Goal: Information Seeking & Learning: Learn about a topic

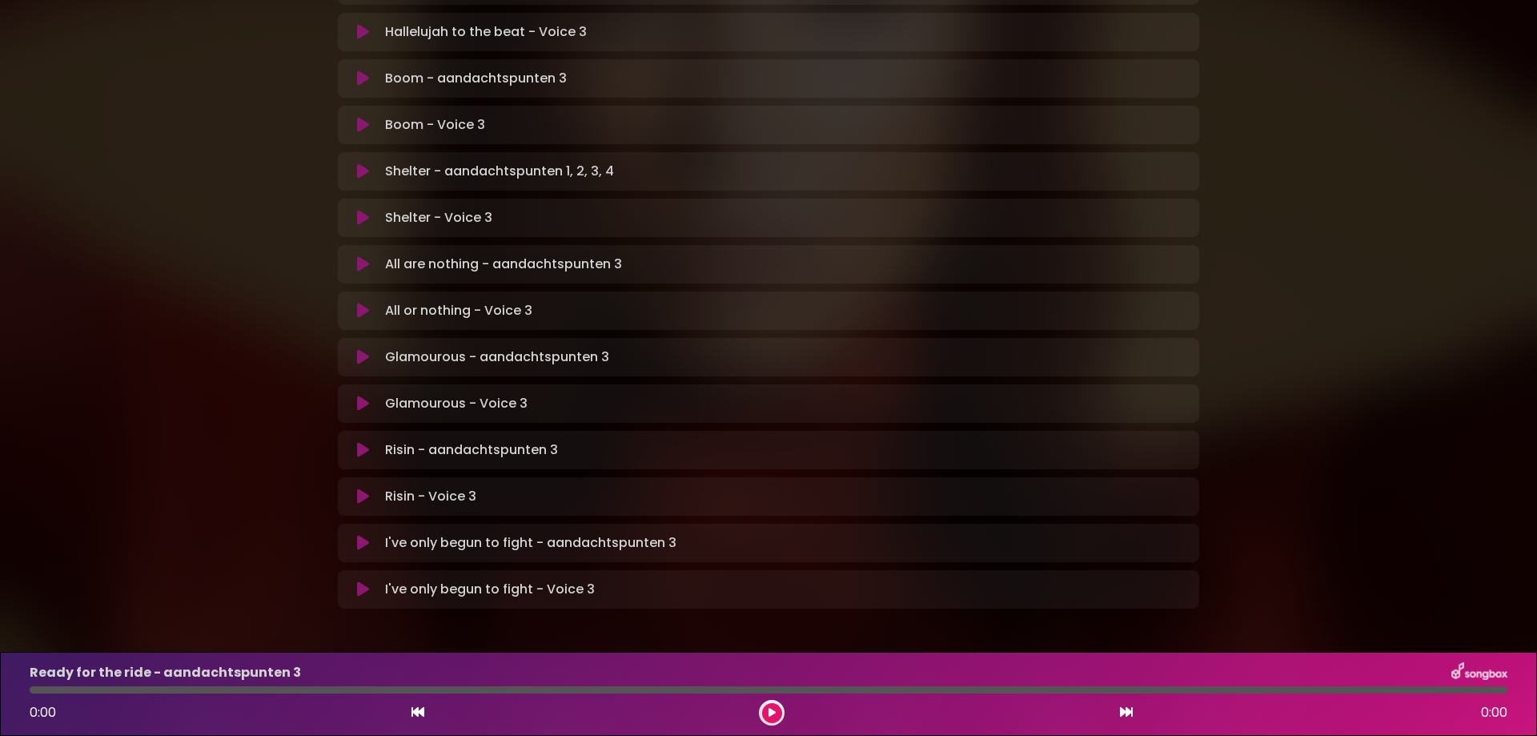
click at [364, 256] on icon at bounding box center [363, 264] width 12 height 16
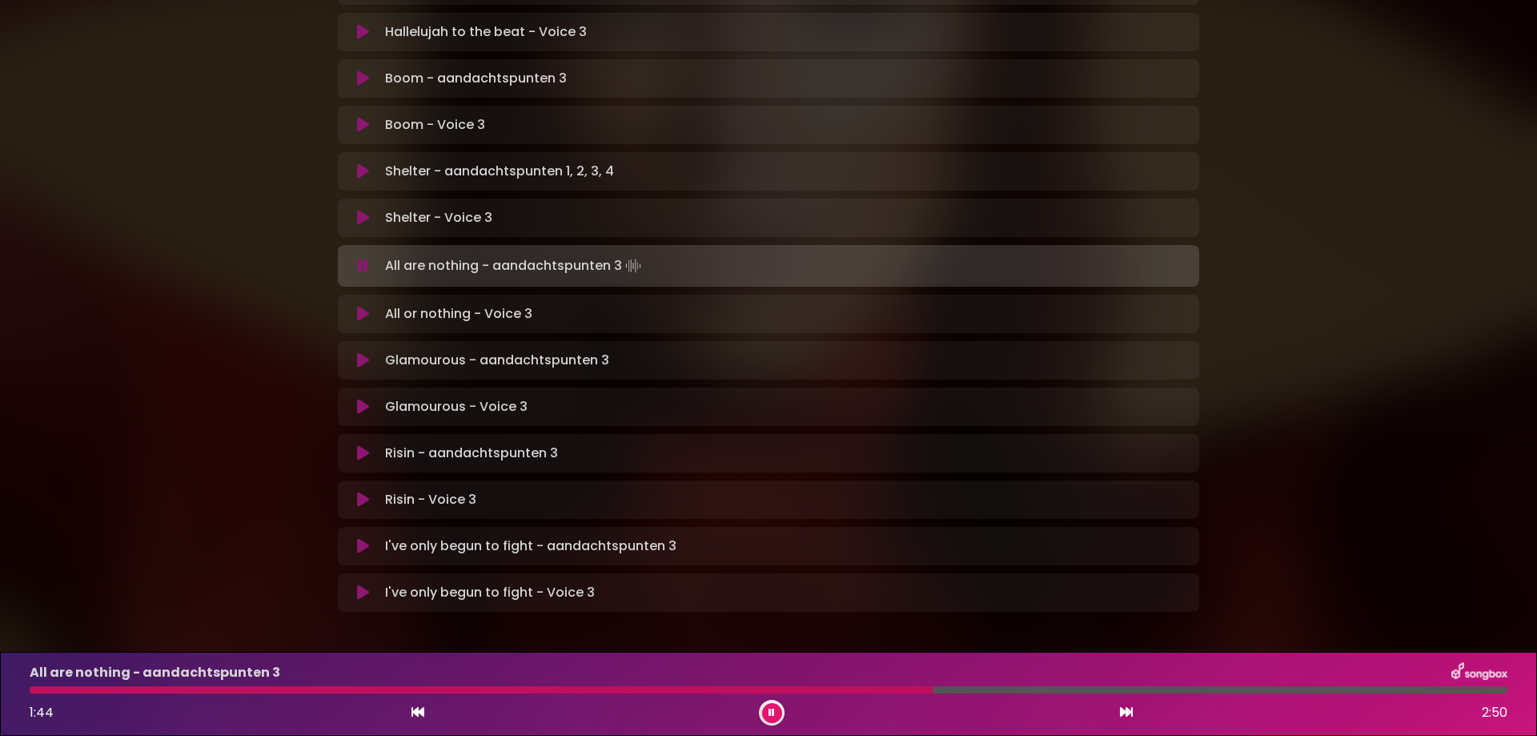
click at [858, 685] on div "All are nothing - aandachtspunten 3 1:44 2:50" at bounding box center [768, 693] width 1497 height 63
click at [851, 688] on div at bounding box center [486, 689] width 912 height 7
click at [762, 685] on div "All are nothing - aandachtspunten 3 1:36 2:50" at bounding box center [768, 693] width 1497 height 63
click at [718, 692] on div at bounding box center [449, 689] width 838 height 7
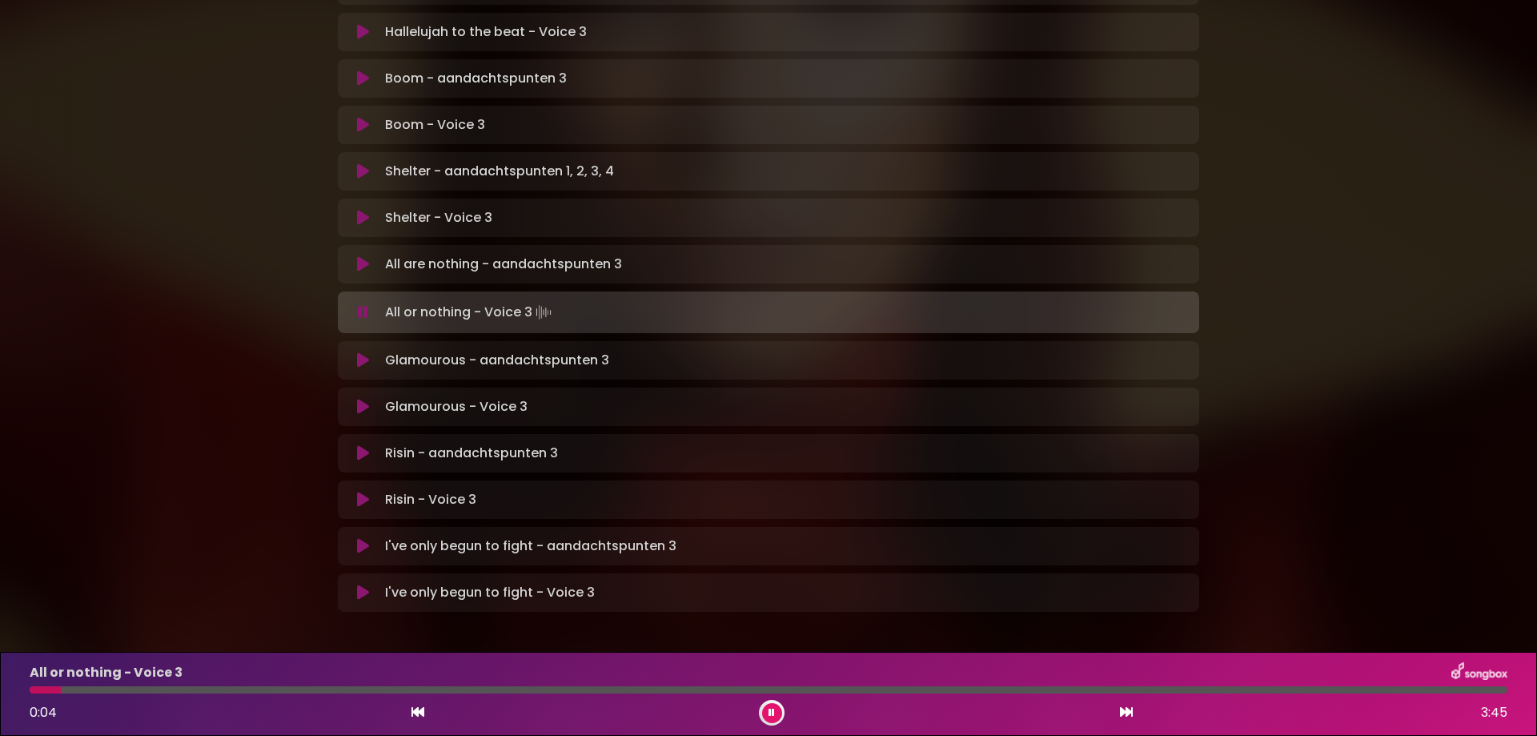
click at [777, 705] on button at bounding box center [772, 713] width 20 height 20
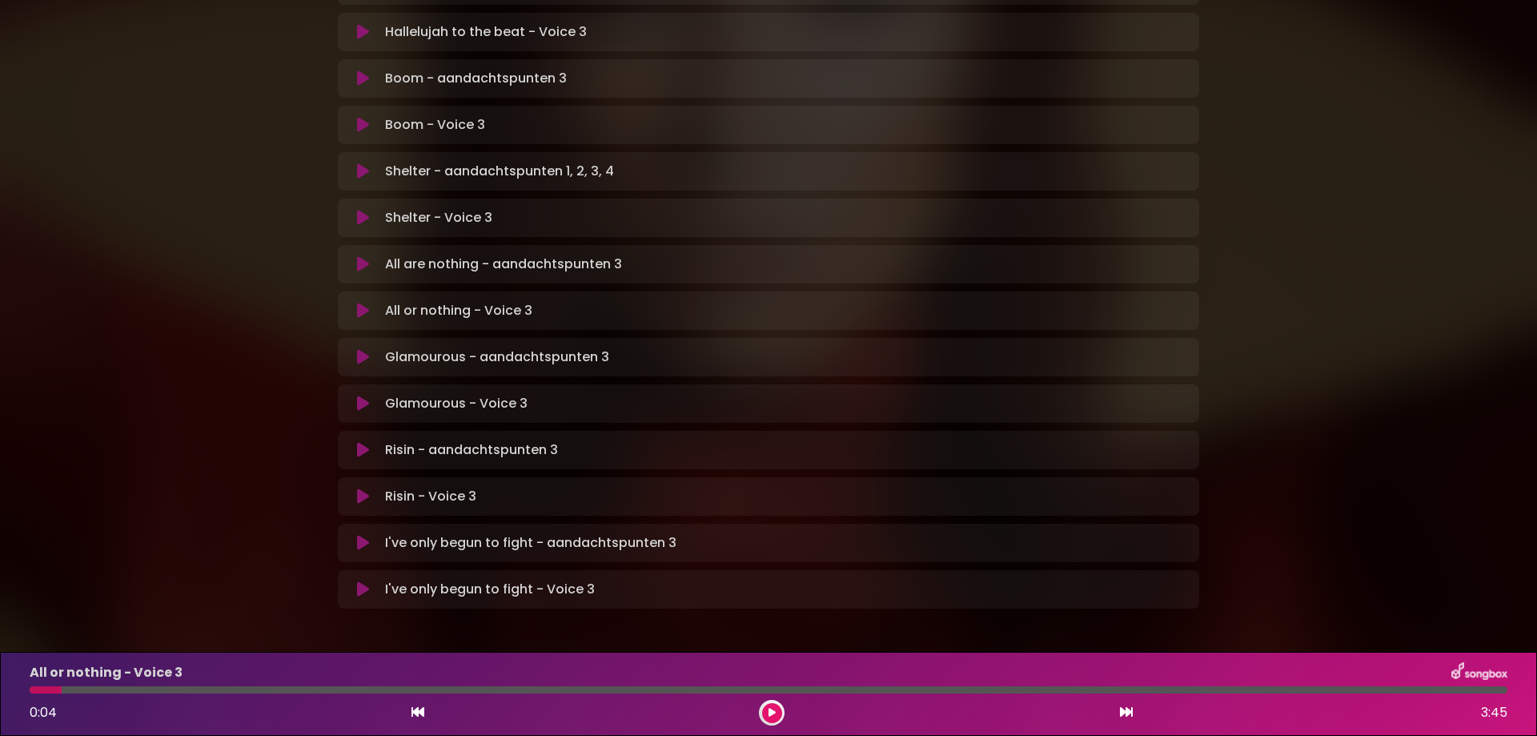
click at [364, 349] on icon at bounding box center [363, 357] width 12 height 16
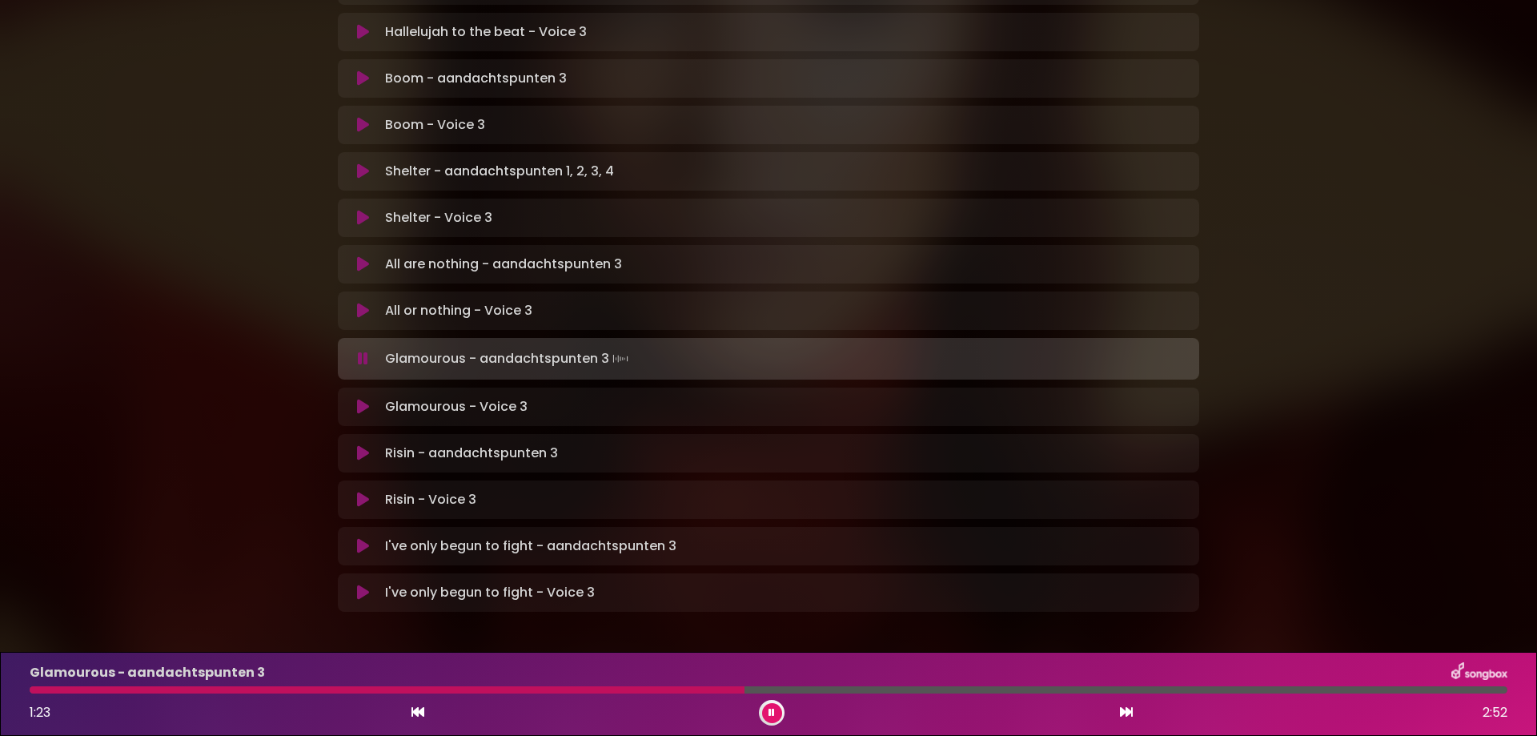
click at [774, 715] on icon at bounding box center [772, 713] width 6 height 10
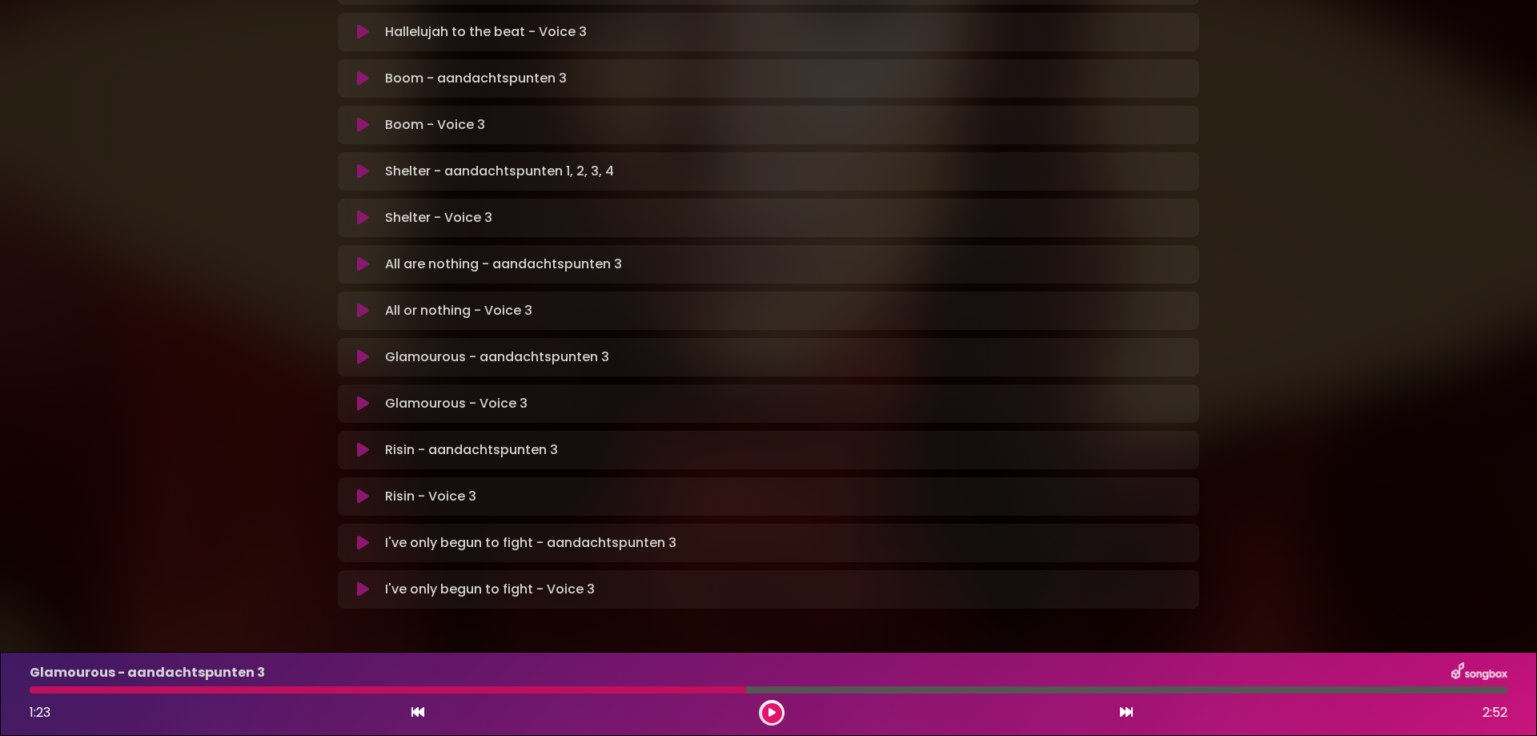
click at [773, 714] on icon at bounding box center [772, 713] width 7 height 10
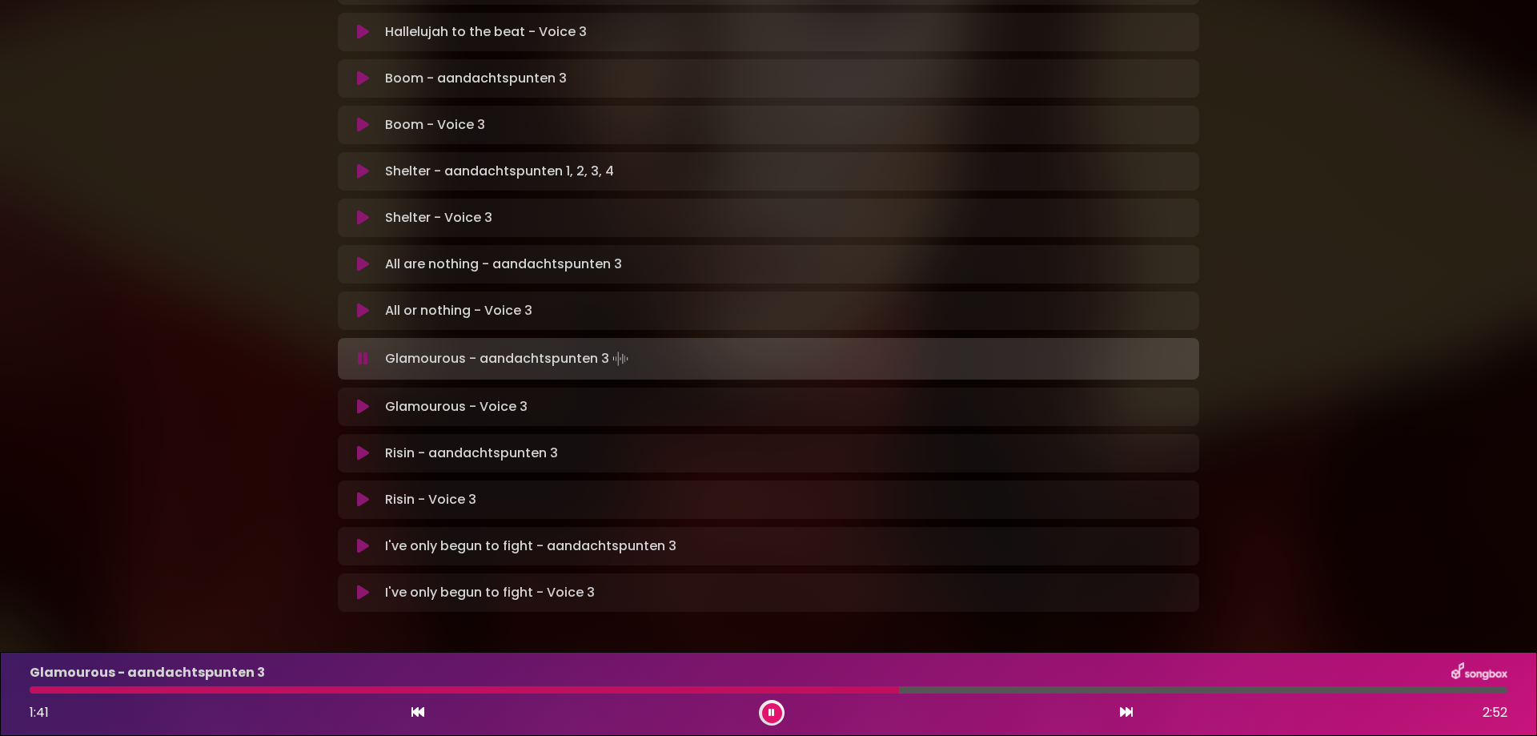
click at [773, 714] on icon at bounding box center [772, 713] width 6 height 10
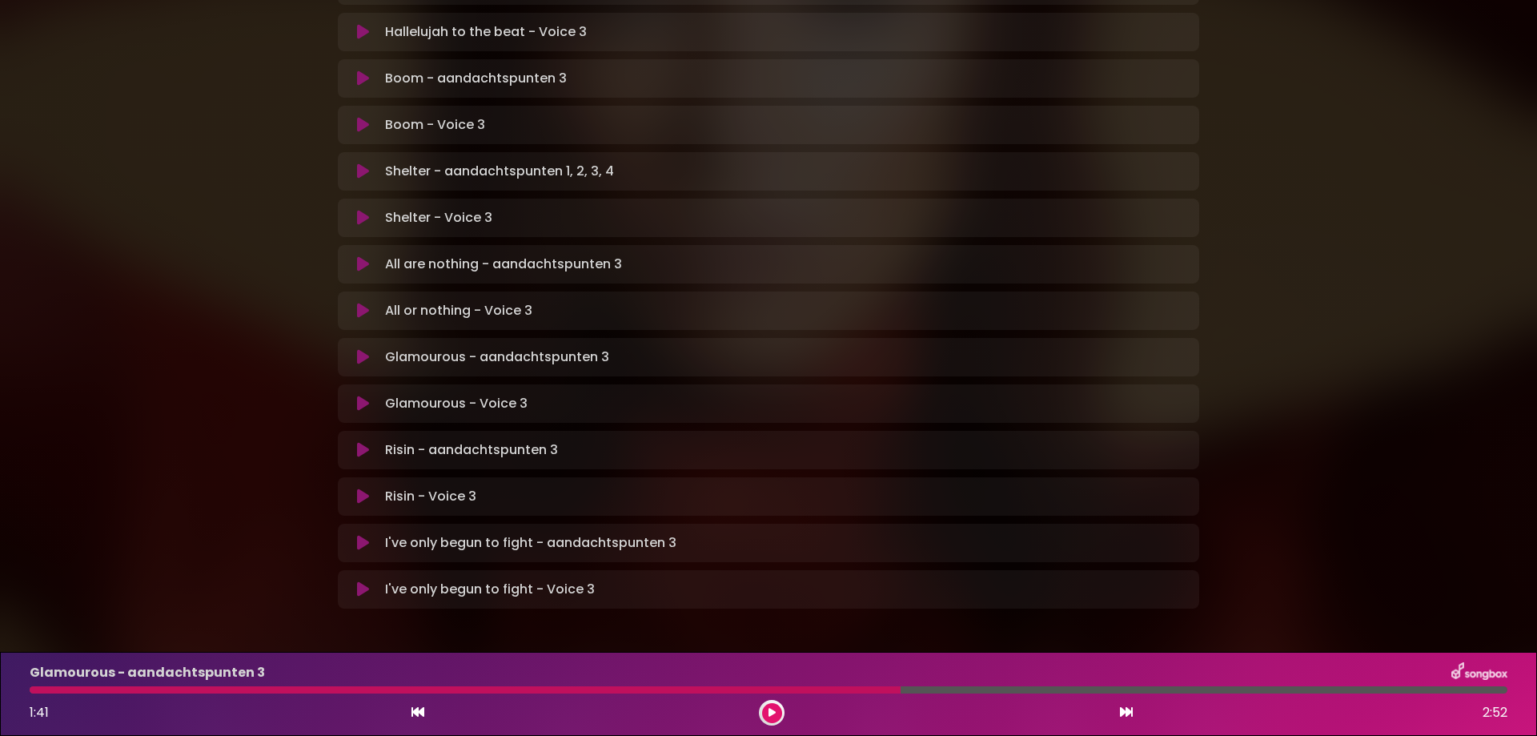
click at [773, 714] on icon at bounding box center [772, 713] width 7 height 10
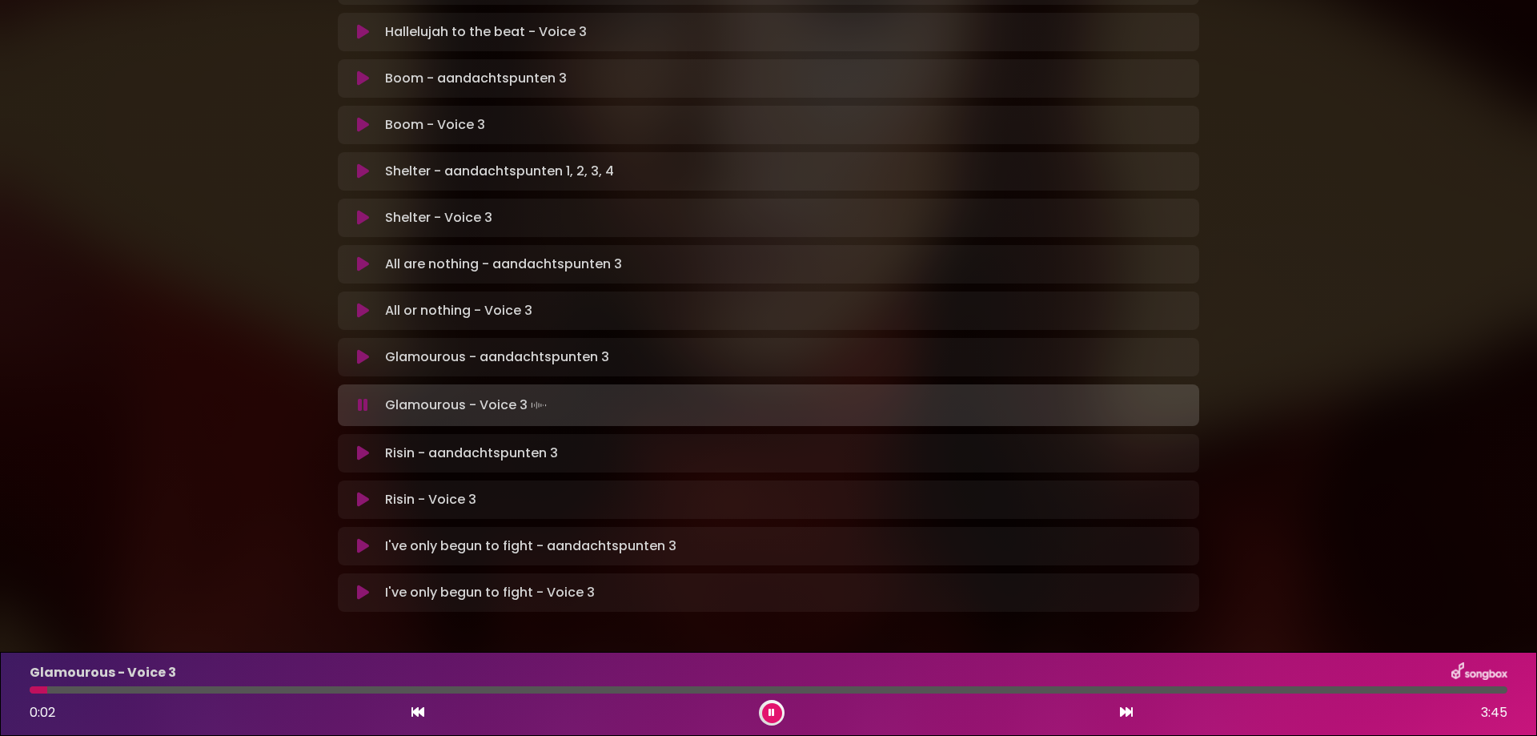
click at [773, 714] on icon at bounding box center [772, 713] width 6 height 10
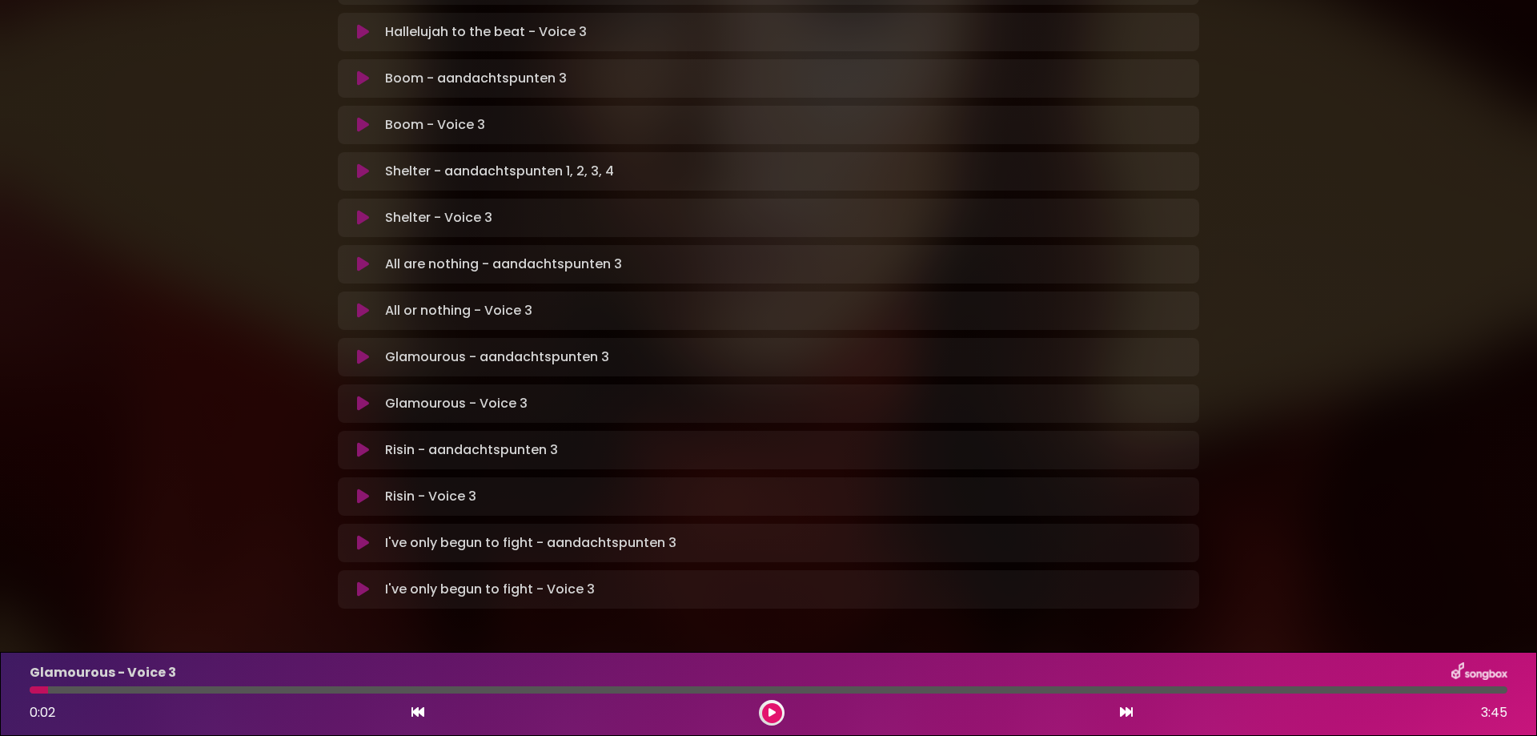
click at [357, 442] on icon at bounding box center [363, 450] width 12 height 16
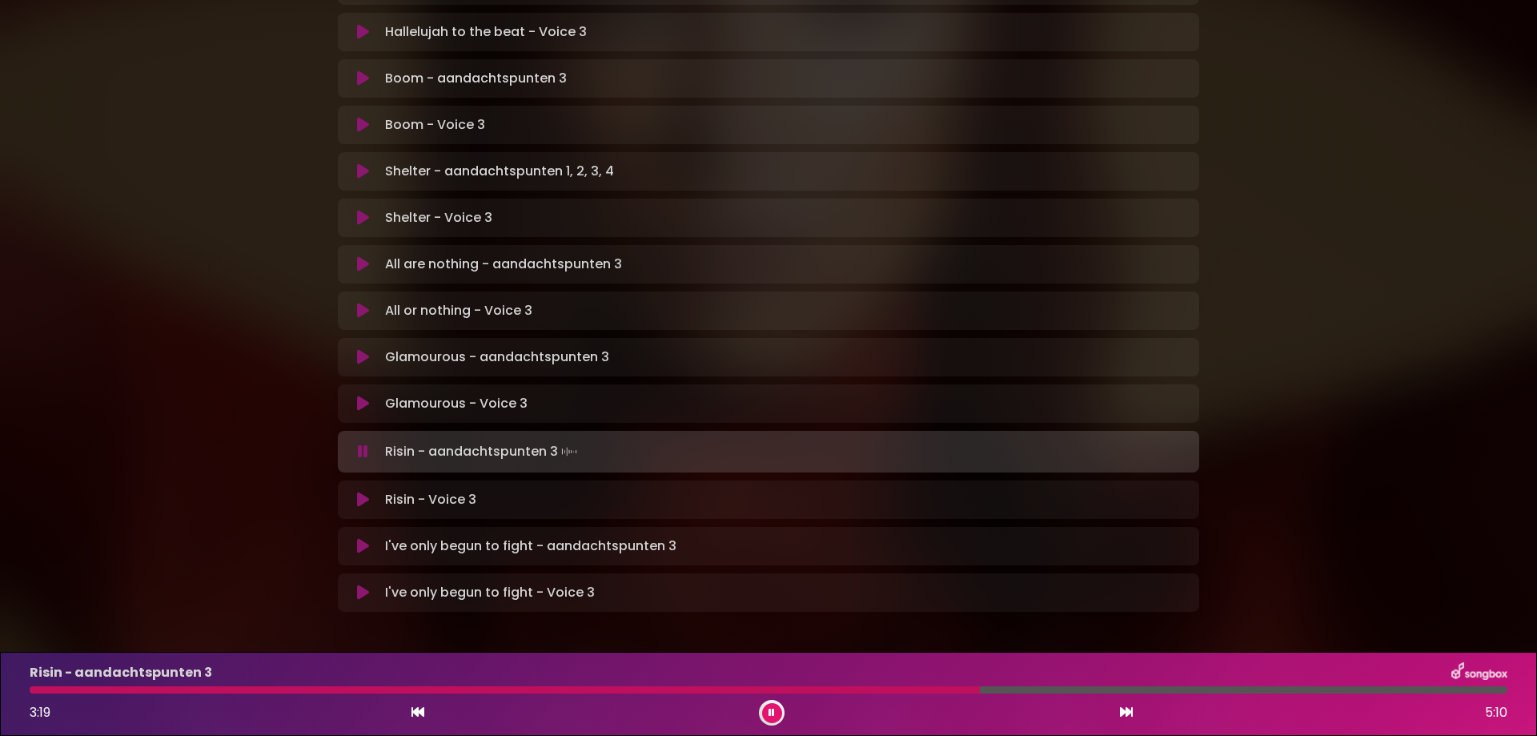
click at [777, 708] on button at bounding box center [772, 713] width 20 height 20
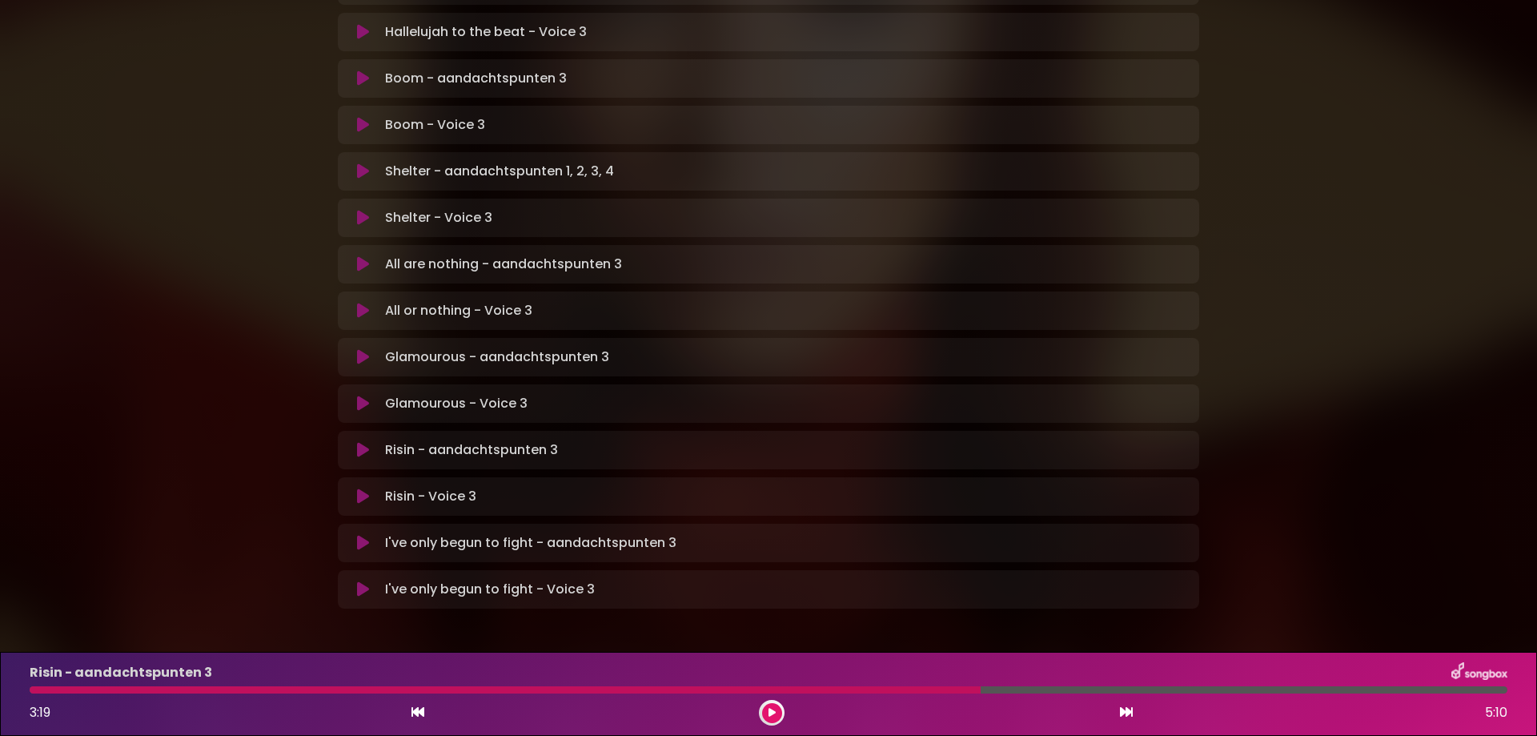
click at [774, 716] on icon at bounding box center [772, 713] width 7 height 10
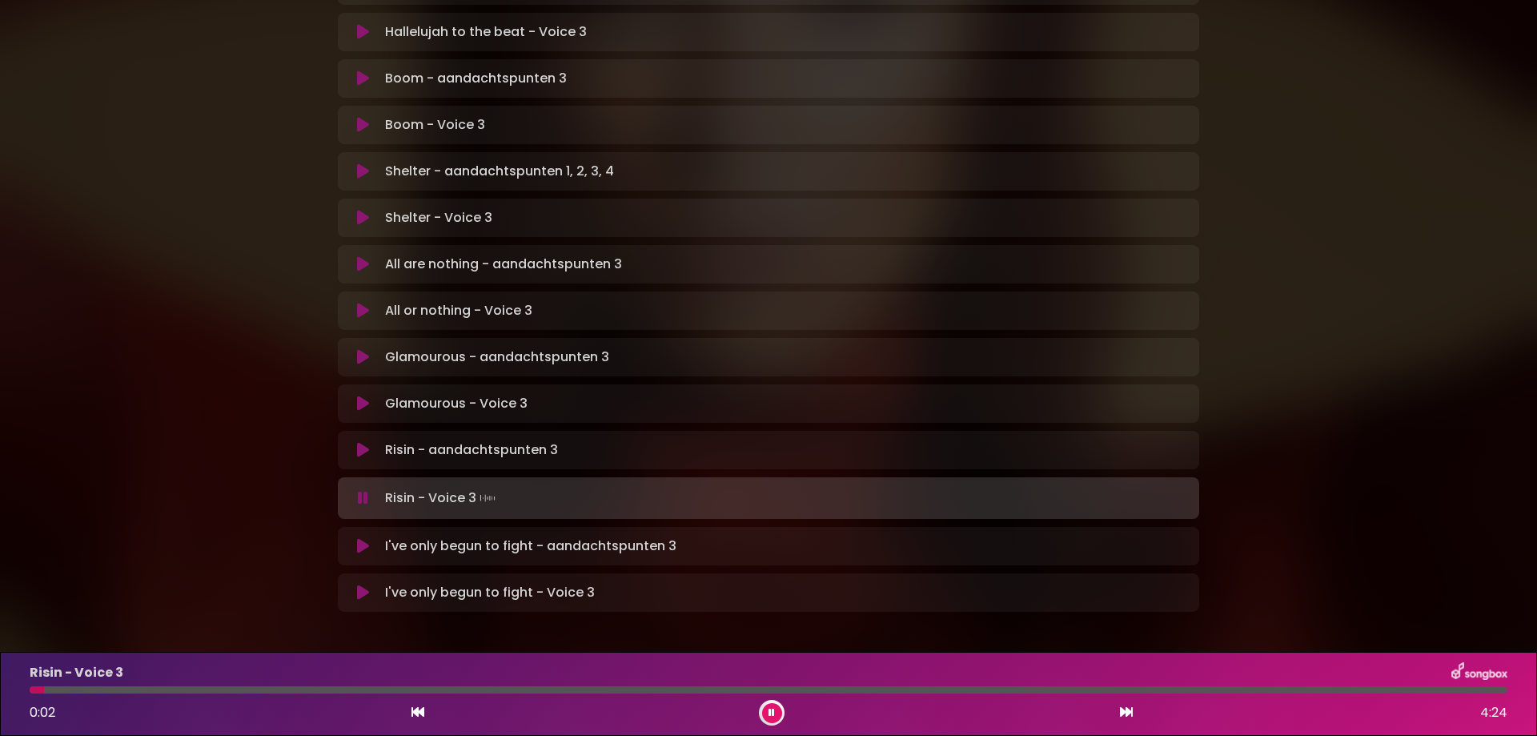
click at [774, 716] on icon at bounding box center [772, 713] width 6 height 10
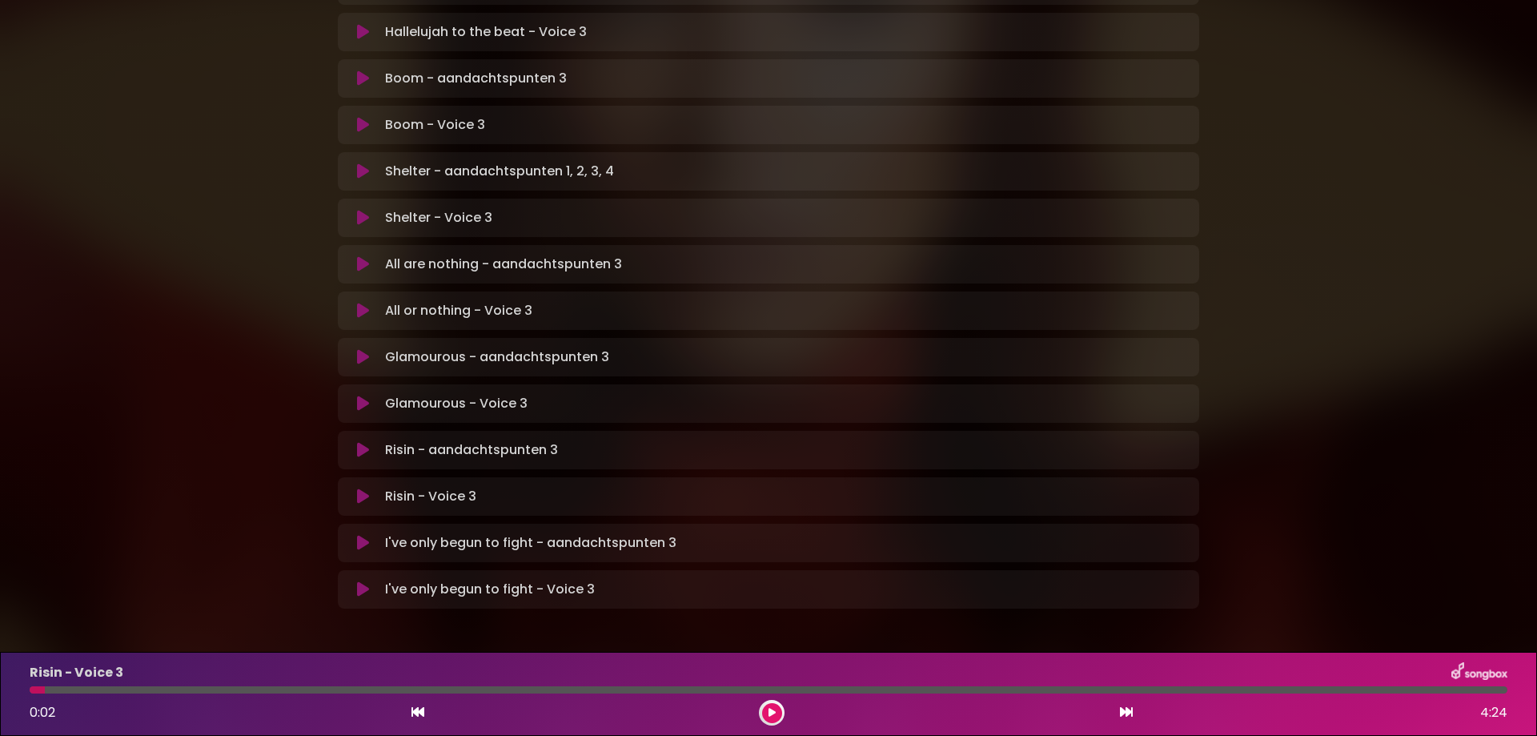
click at [513, 533] on p "I've only begun to fight - aandachtspunten 3 Loading Track..." at bounding box center [530, 542] width 291 height 19
click at [366, 535] on icon at bounding box center [363, 543] width 12 height 16
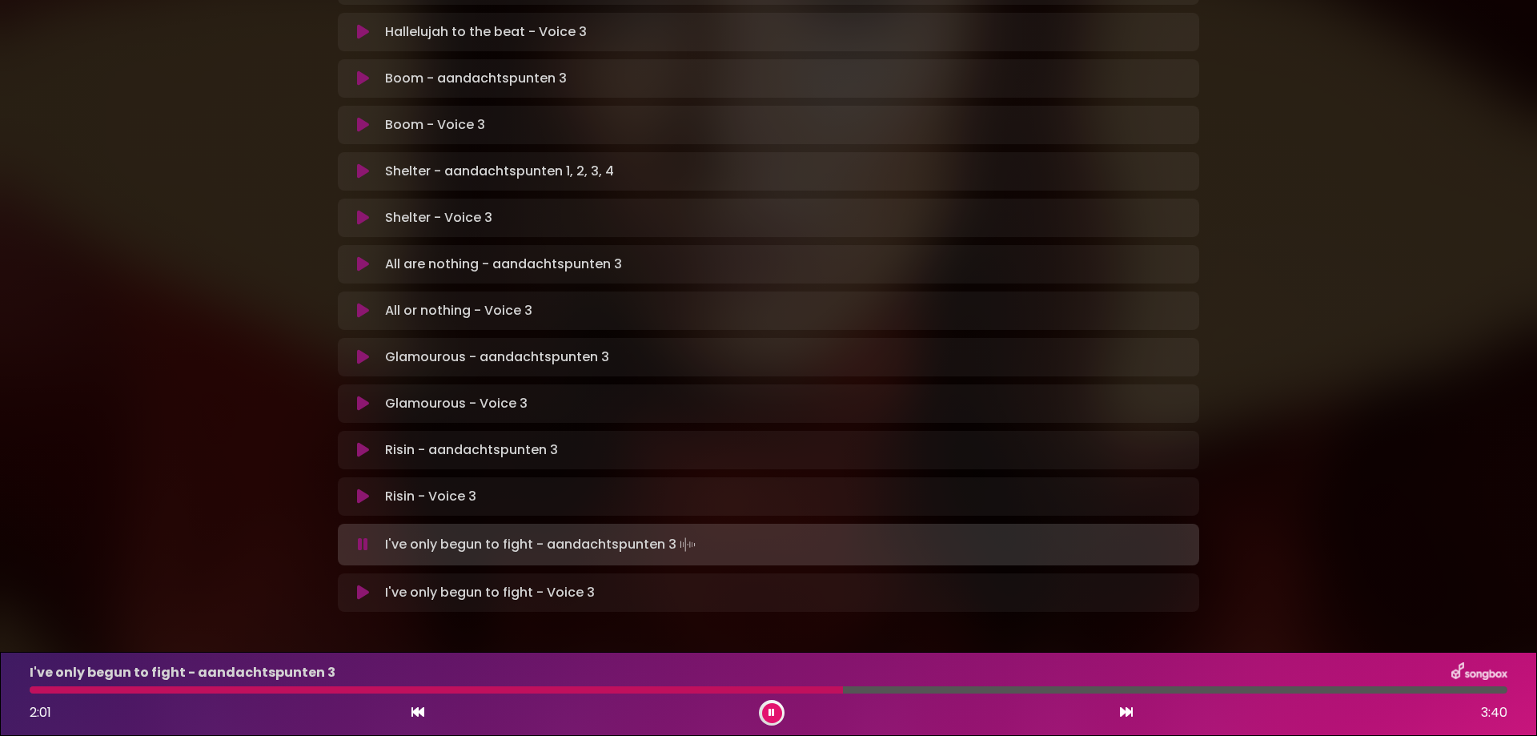
click at [770, 713] on icon at bounding box center [772, 713] width 6 height 10
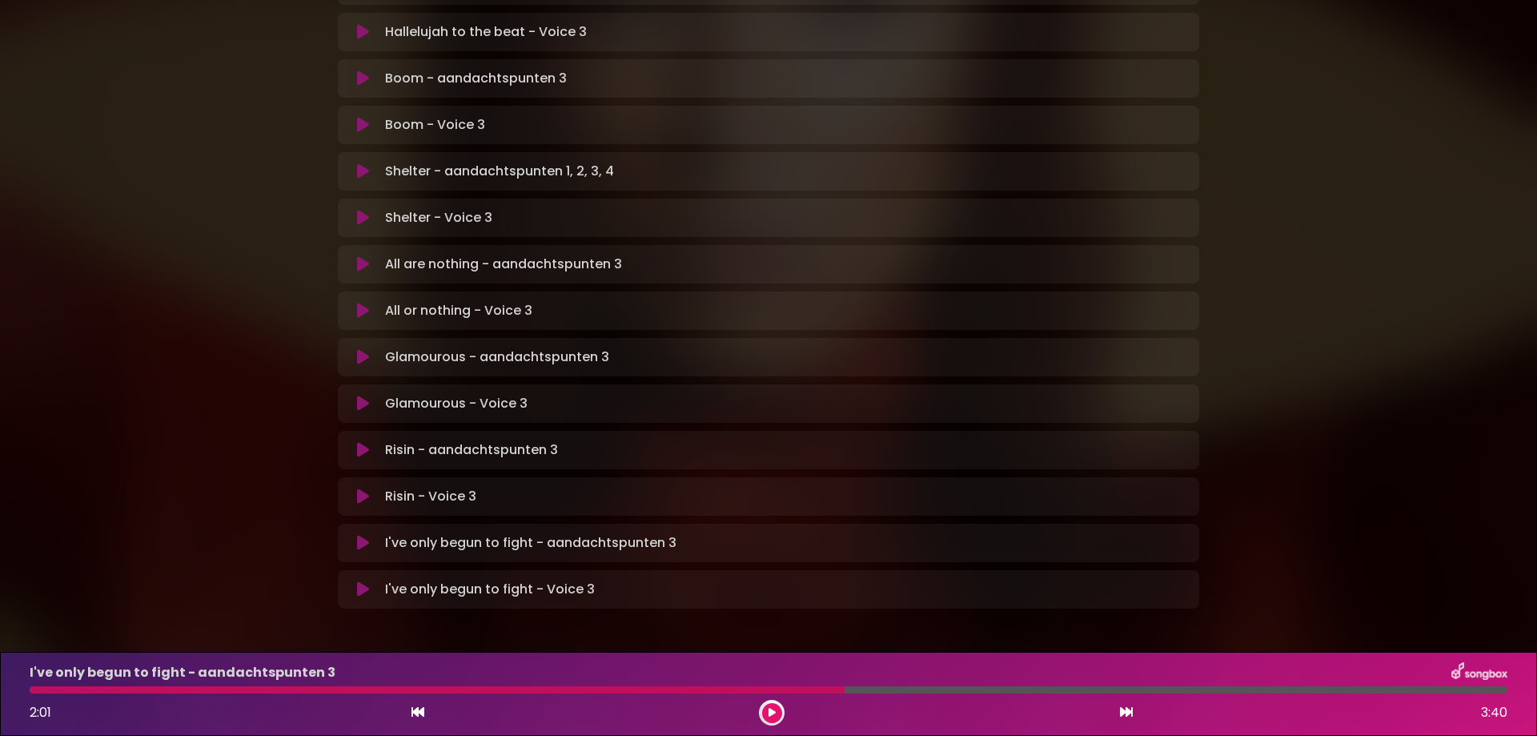
click at [770, 711] on icon at bounding box center [772, 713] width 7 height 10
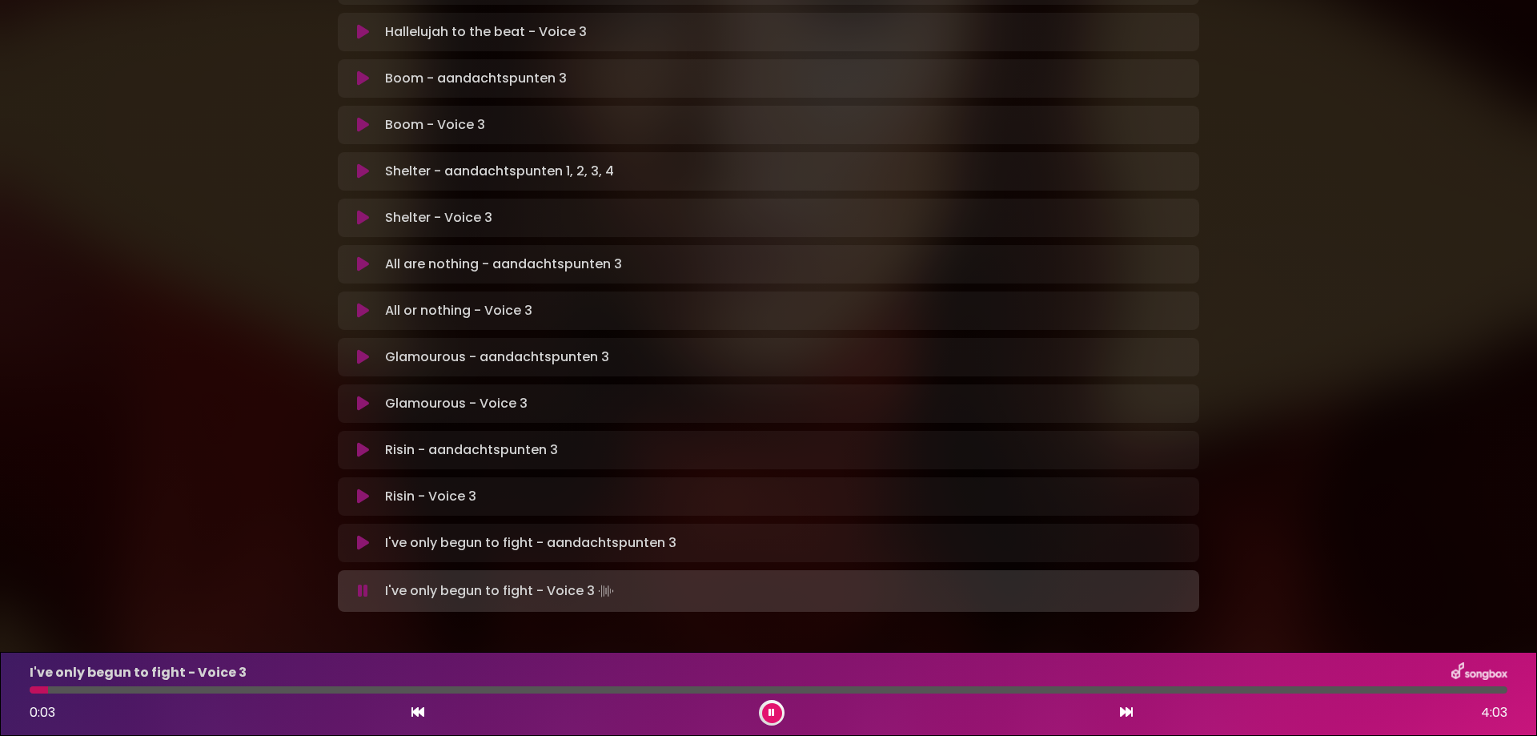
click at [777, 714] on button at bounding box center [772, 713] width 20 height 20
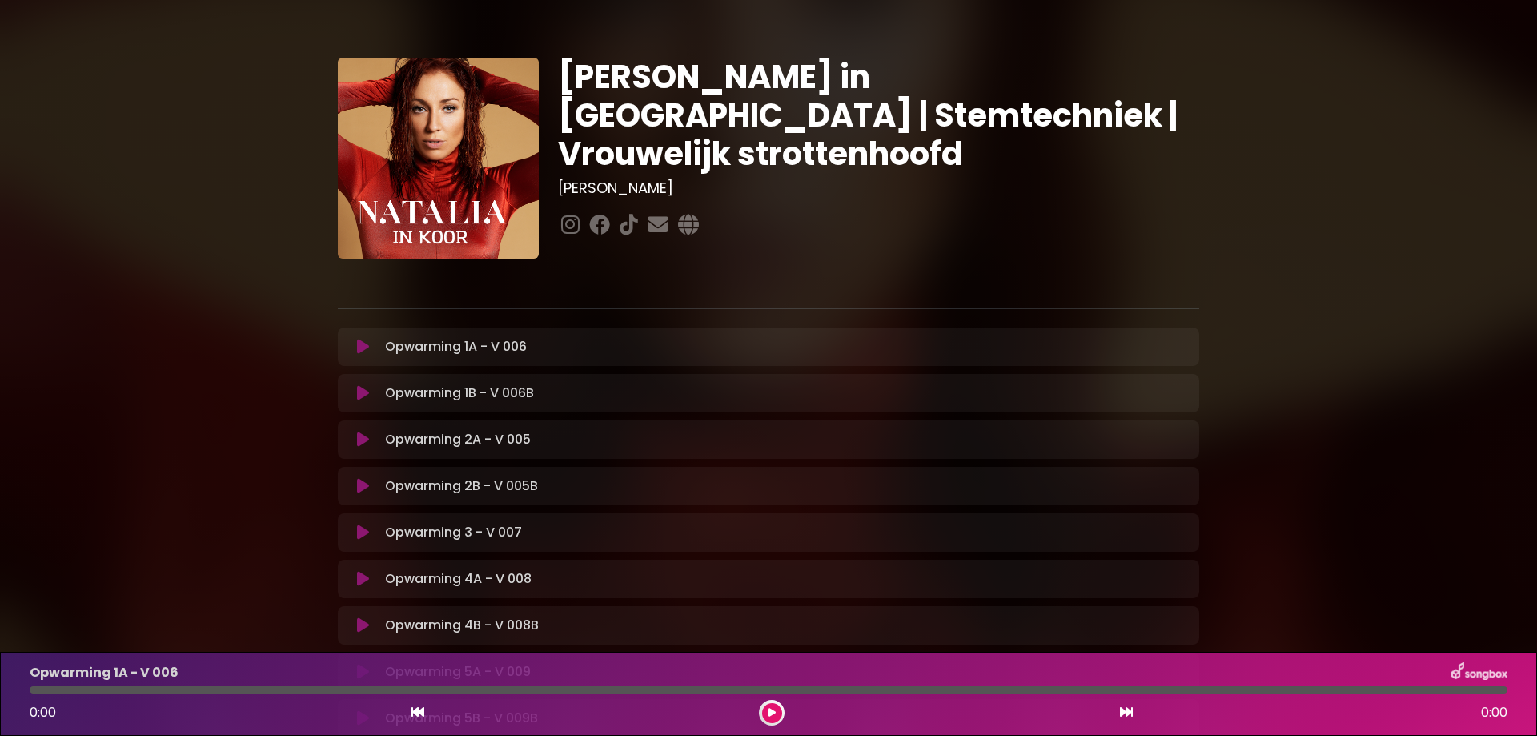
click at [361, 351] on icon at bounding box center [363, 347] width 12 height 16
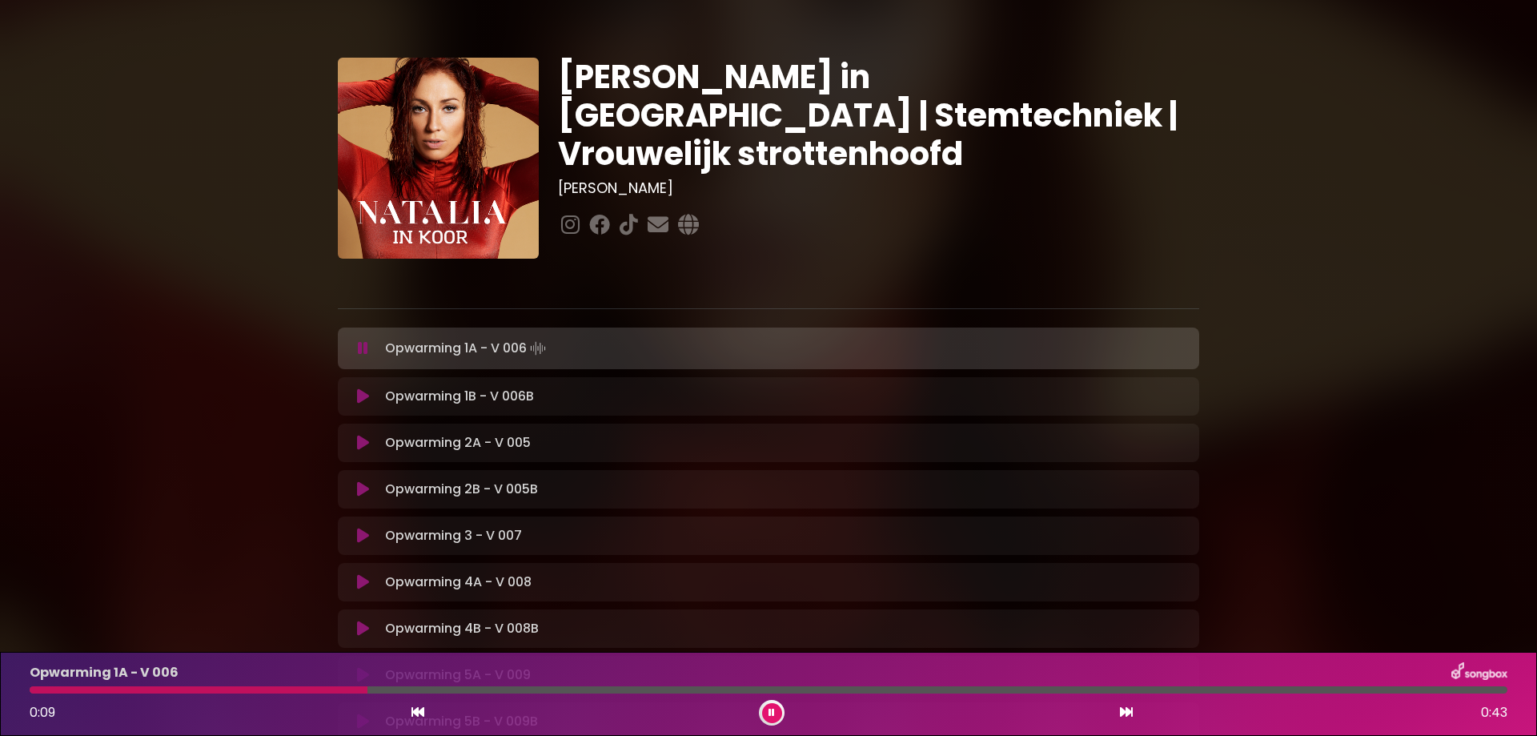
click at [773, 706] on button at bounding box center [772, 713] width 20 height 20
